Goal: Transaction & Acquisition: Book appointment/travel/reservation

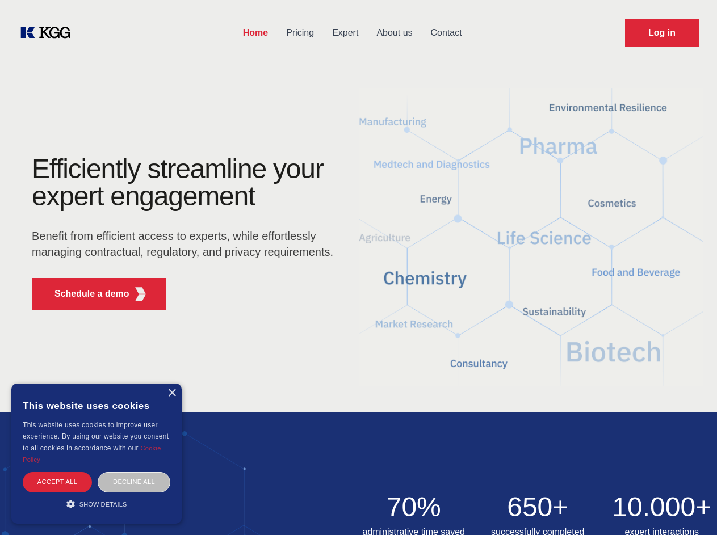
click at [358, 267] on div "Efficiently streamline your expert engagement Benefit from efficient access to …" at bounding box center [186, 238] width 345 height 164
click at [85, 294] on p "Schedule a demo" at bounding box center [92, 294] width 75 height 14
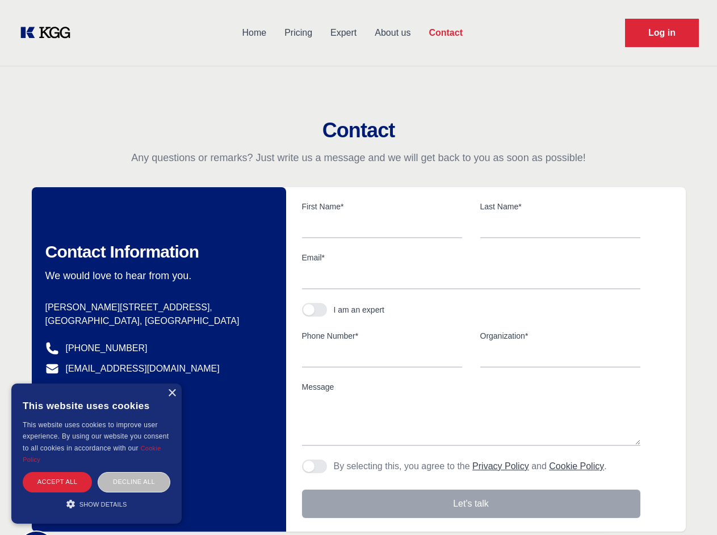
click at [171, 393] on div "× This website uses cookies This website uses cookies to improve user experienc…" at bounding box center [96, 454] width 170 height 140
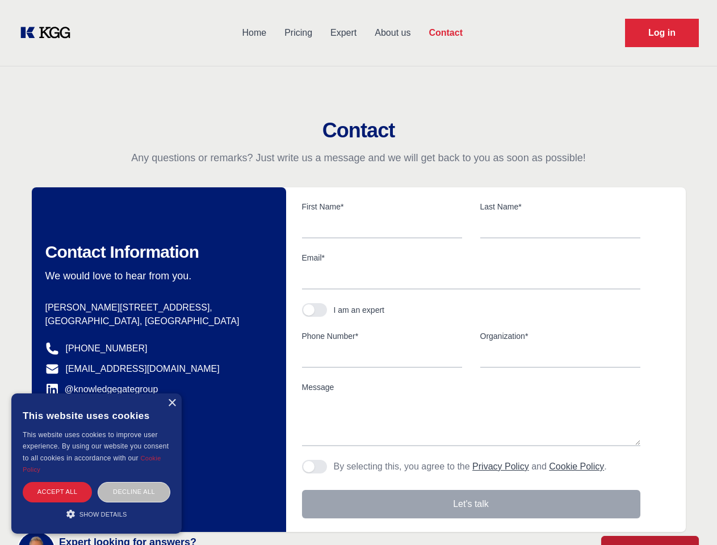
click at [57, 482] on div "Accept all" at bounding box center [57, 492] width 69 height 20
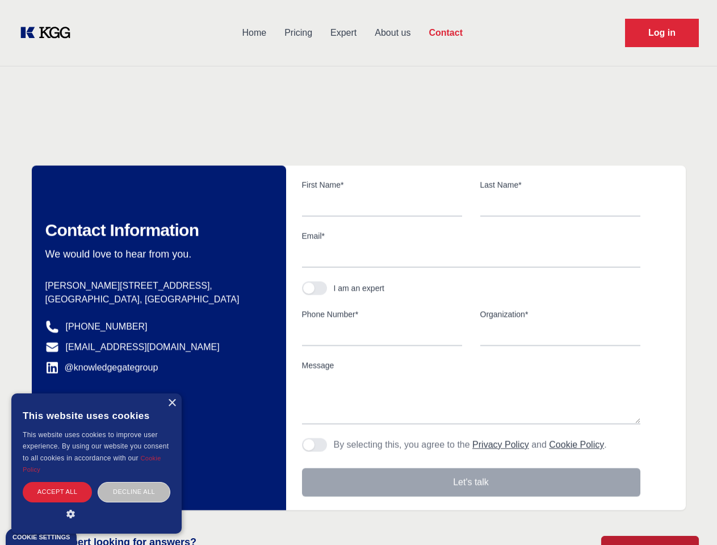
click at [134, 482] on div "Decline all" at bounding box center [134, 492] width 73 height 20
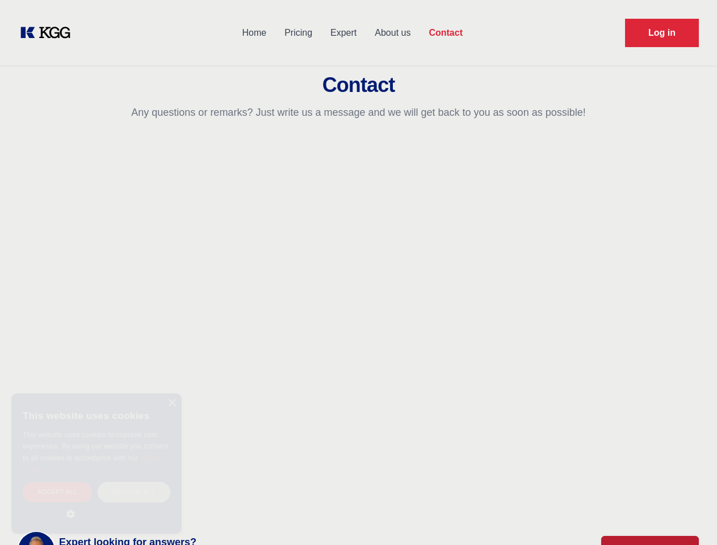
click at [97, 504] on main "Contact Any questions or remarks? Just write us a message and we will get back …" at bounding box center [358, 295] width 717 height 591
